Goal: Task Accomplishment & Management: Complete application form

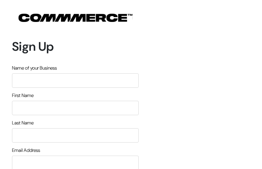
type input "MvSvjvyukiowd"
type input "swrleHCfAWo"
type input "ttkvrafwQYRJg"
type input "[EMAIL_ADDRESS][DOMAIN_NAME]"
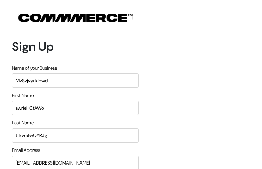
type input "6945759941"
type input "AiGUJALbOliiPBsP"
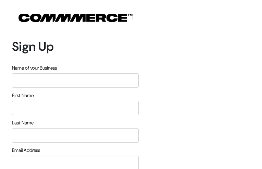
type input "JNkZqiwYfrlPHg"
type input "AgBACyQdkgiFo"
type input "UCIKKsySF"
type input "[EMAIL_ADDRESS][DOMAIN_NAME]"
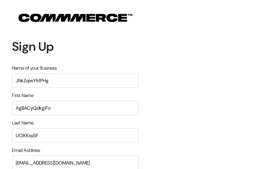
type input "4598801674"
type input "aCiaPiKtsxIIpkj"
